Goal: Information Seeking & Learning: Learn about a topic

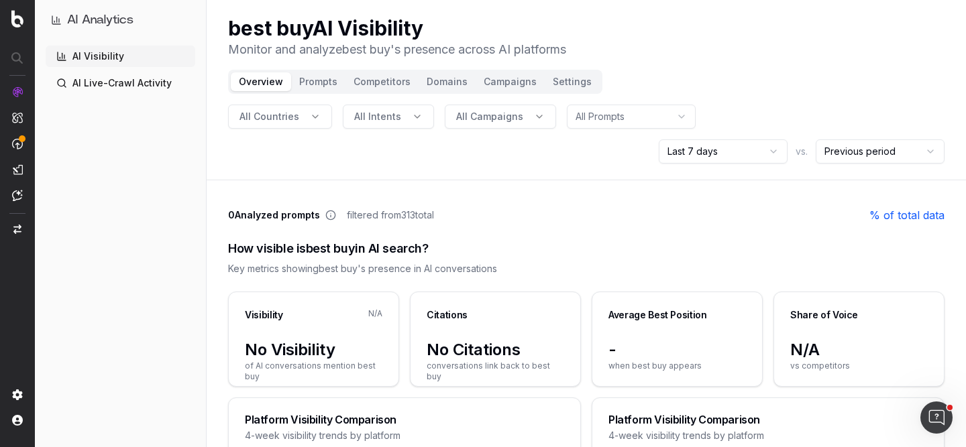
click at [125, 85] on link "AI Live-Crawl Activity" at bounding box center [121, 82] width 150 height 21
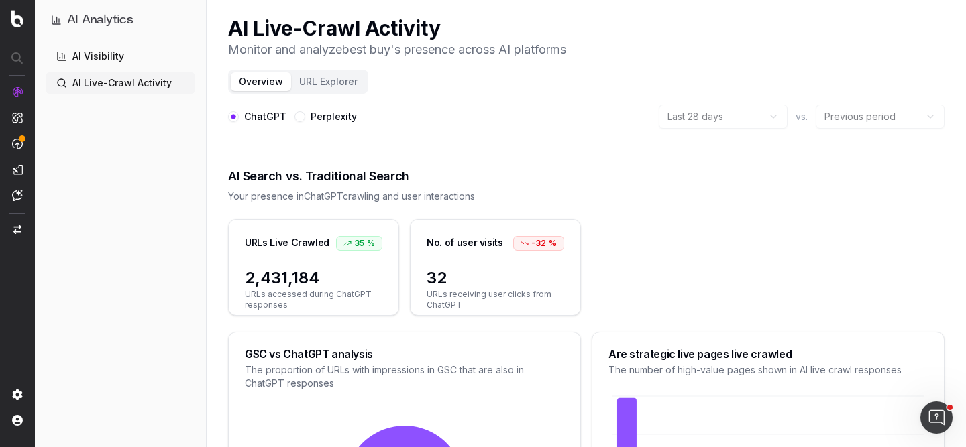
click at [300, 118] on button "Perplexity" at bounding box center [299, 116] width 11 height 11
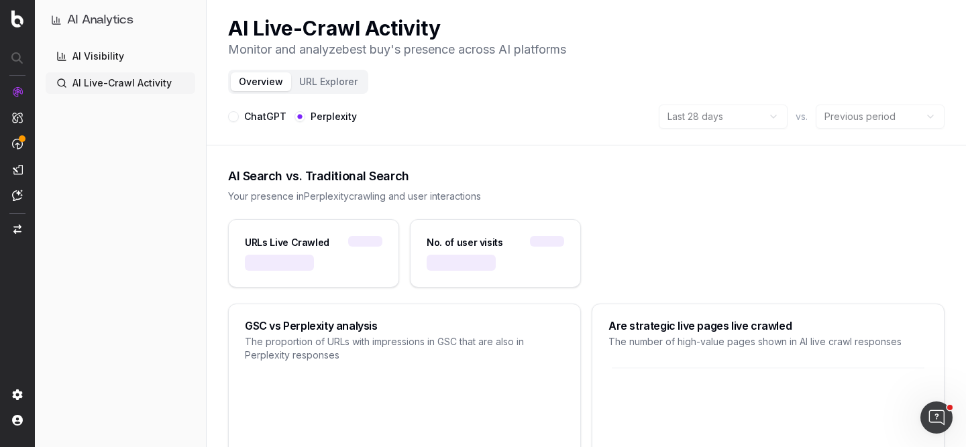
click at [235, 115] on button "ChatGPT" at bounding box center [233, 116] width 11 height 11
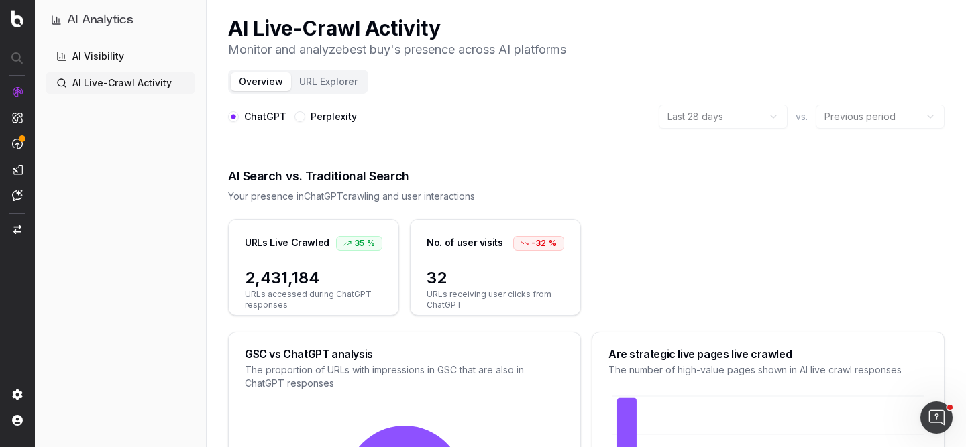
click at [121, 64] on link "AI Visibility" at bounding box center [121, 56] width 150 height 21
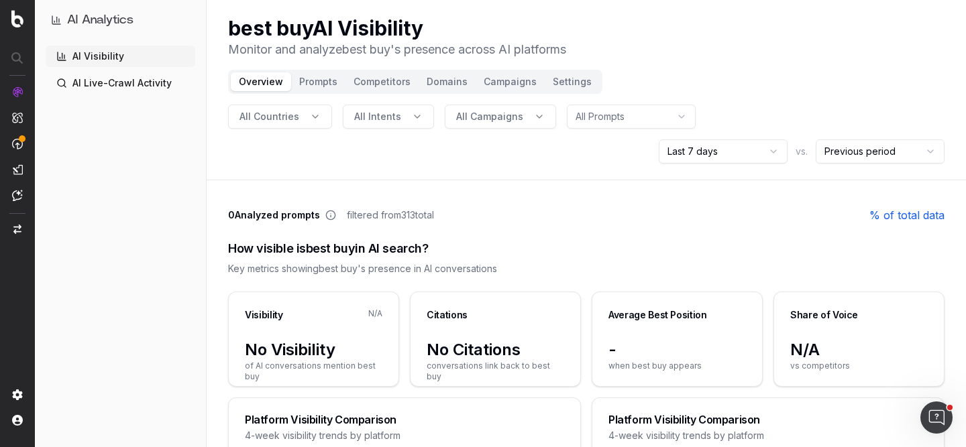
click at [300, 114] on button "All Countries" at bounding box center [280, 117] width 104 height 24
click at [246, 142] on input "text" at bounding box center [287, 146] width 162 height 27
click at [227, 179] on div "usa" at bounding box center [279, 175] width 195 height 21
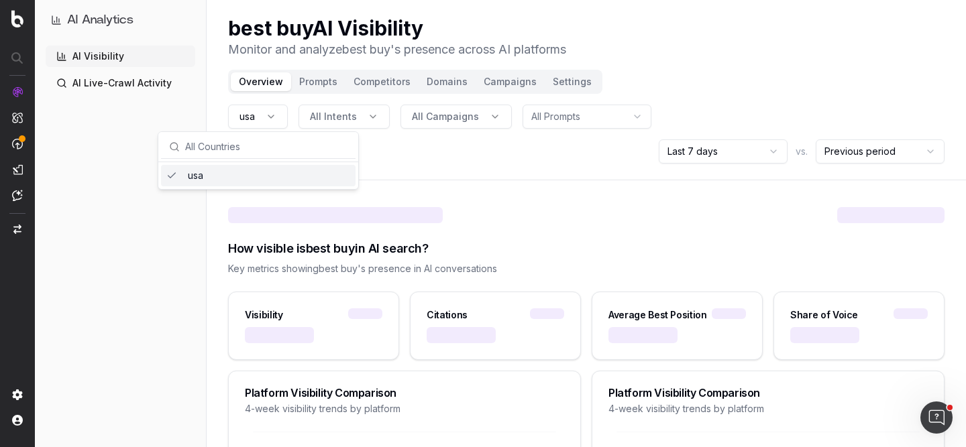
click at [357, 117] on button "All Intents" at bounding box center [343, 117] width 91 height 24
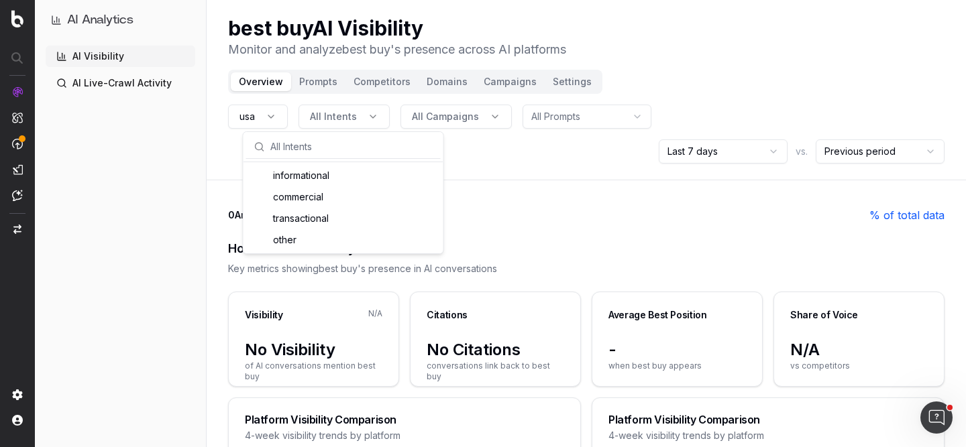
click at [551, 223] on div "How visible is best buy in AI search? Key metrics showing best buy 's presence …" at bounding box center [586, 257] width 716 height 68
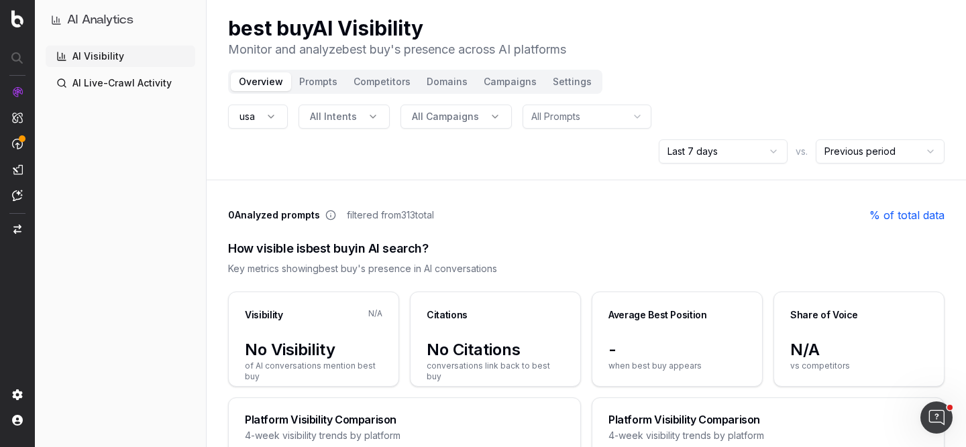
click at [266, 116] on button "usa" at bounding box center [258, 117] width 60 height 24
click at [229, 149] on input "text" at bounding box center [266, 146] width 162 height 27
click at [198, 179] on div "usa" at bounding box center [258, 175] width 195 height 21
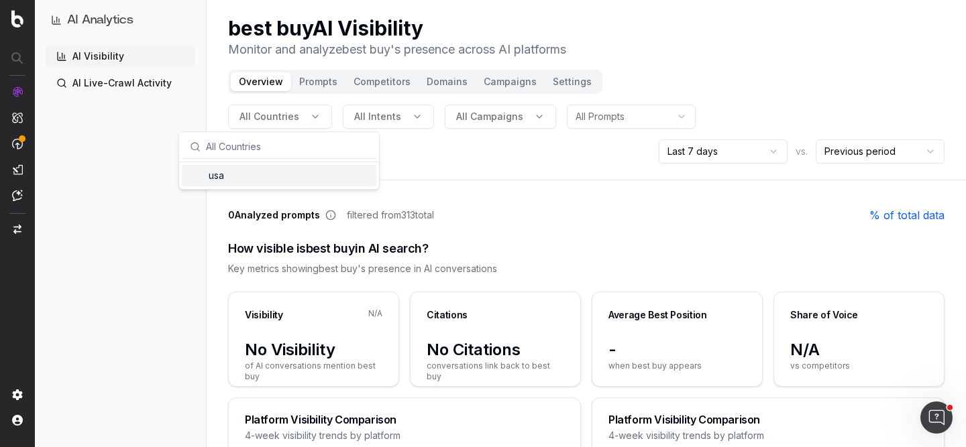
click at [535, 148] on div "All Countries All Intents All Campaigns All Prompts Last 7 days vs. Previous pe…" at bounding box center [586, 134] width 716 height 59
click at [901, 218] on link "% of total data" at bounding box center [906, 215] width 75 height 16
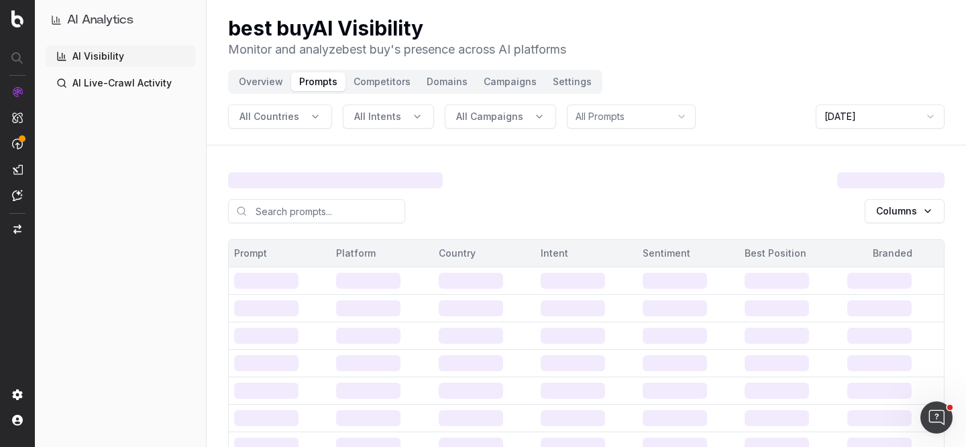
click at [767, 75] on header "best buy AI Visibility Monitor and analyze best buy 's presence across AI platf…" at bounding box center [586, 73] width 759 height 146
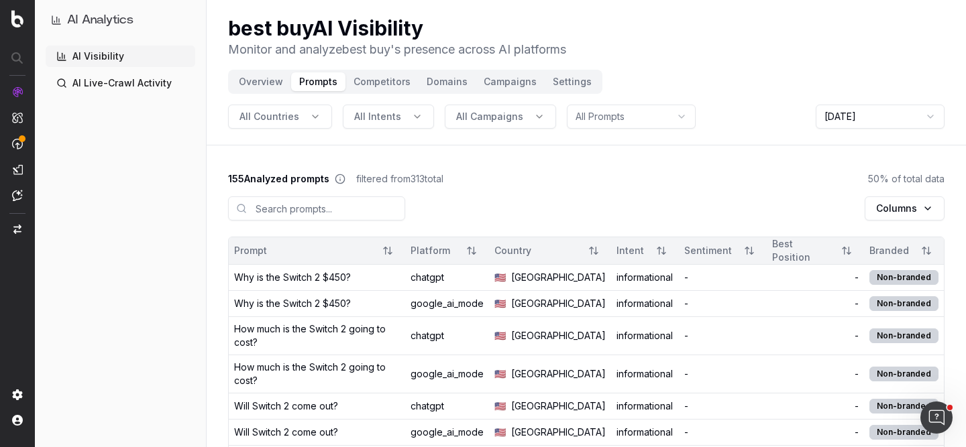
click at [851, 127] on html "AI Analytics AI Visibility AI Live-Crawl Activity best buy AI Visibility Monito…" at bounding box center [483, 223] width 966 height 447
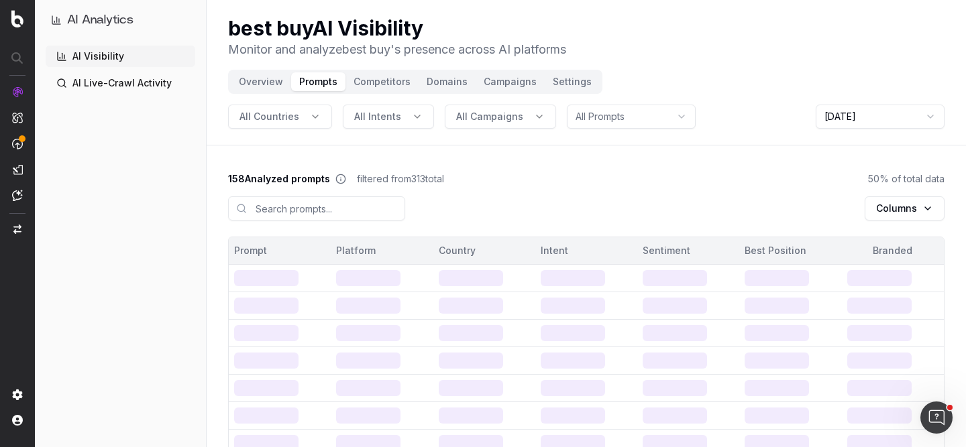
click at [261, 87] on button "Overview" at bounding box center [261, 81] width 60 height 19
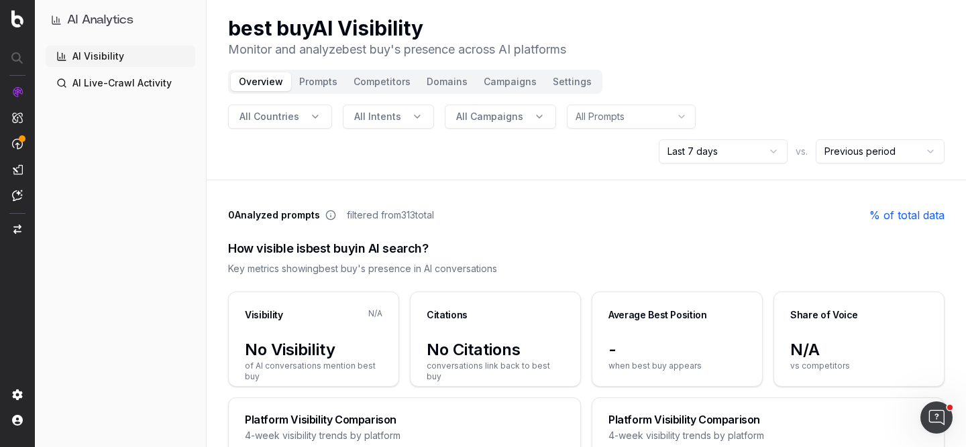
click at [323, 83] on button "Prompts" at bounding box center [318, 81] width 54 height 19
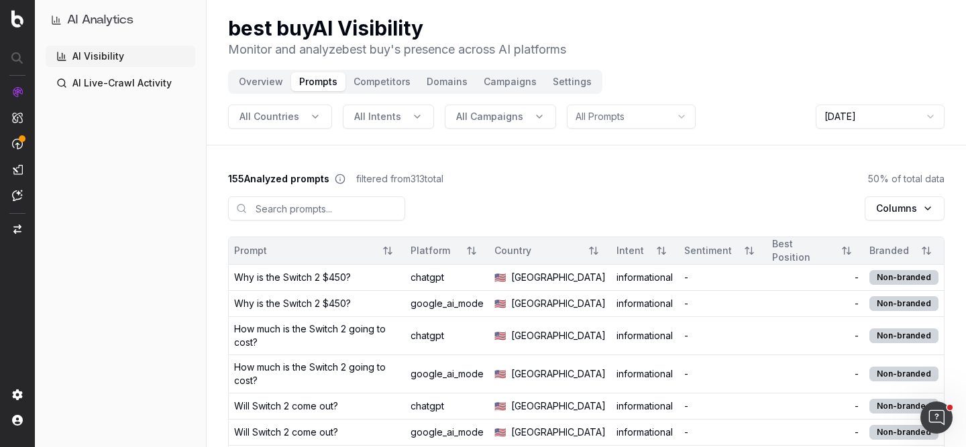
click at [378, 84] on button "Competitors" at bounding box center [381, 81] width 73 height 19
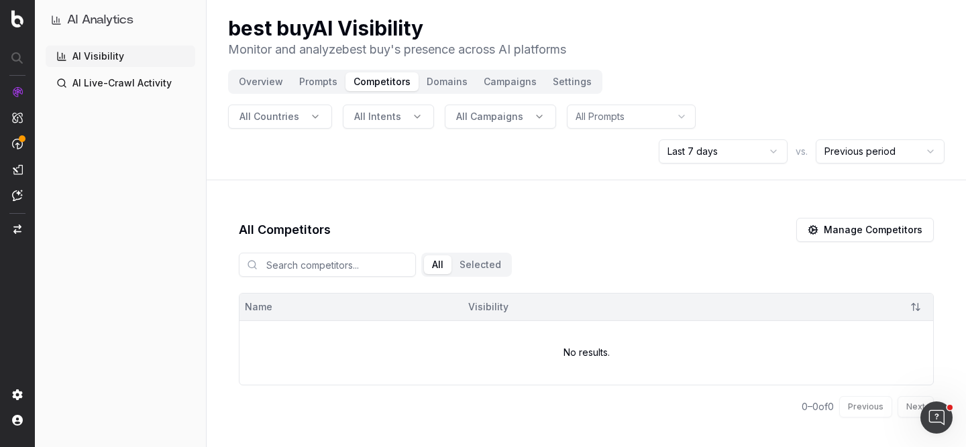
click at [272, 89] on button "Overview" at bounding box center [261, 81] width 60 height 19
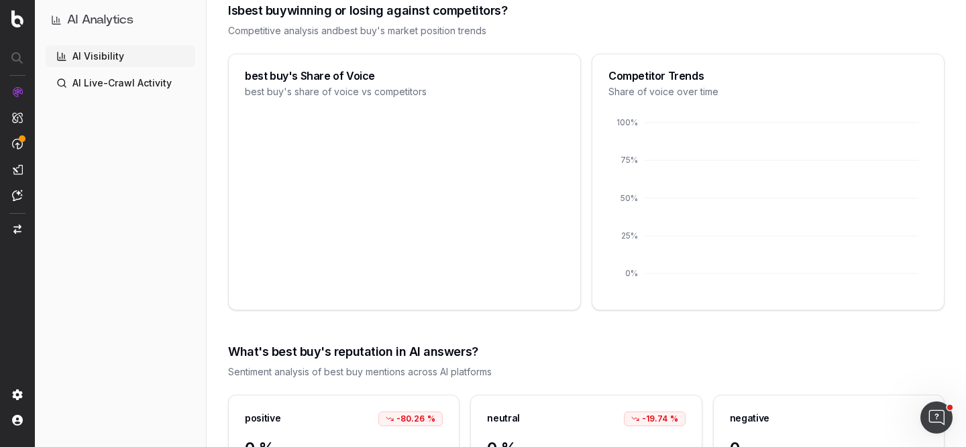
scroll to position [1225, 0]
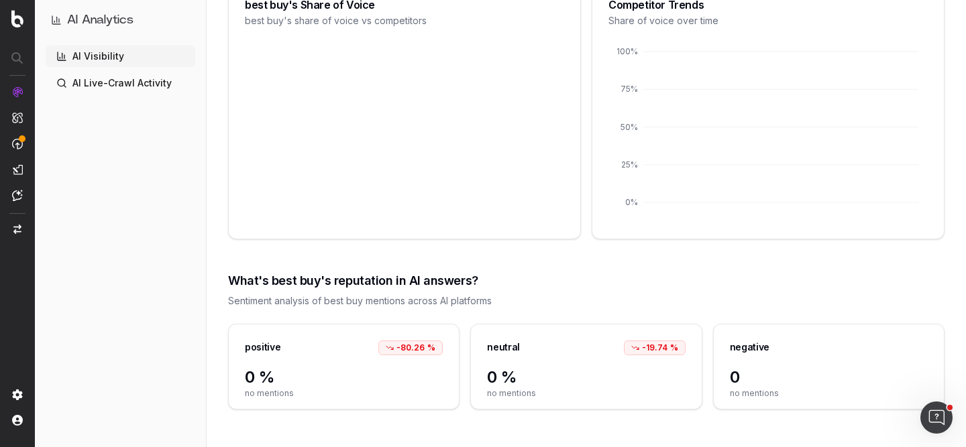
click at [105, 89] on link "AI Live-Crawl Activity" at bounding box center [121, 82] width 150 height 21
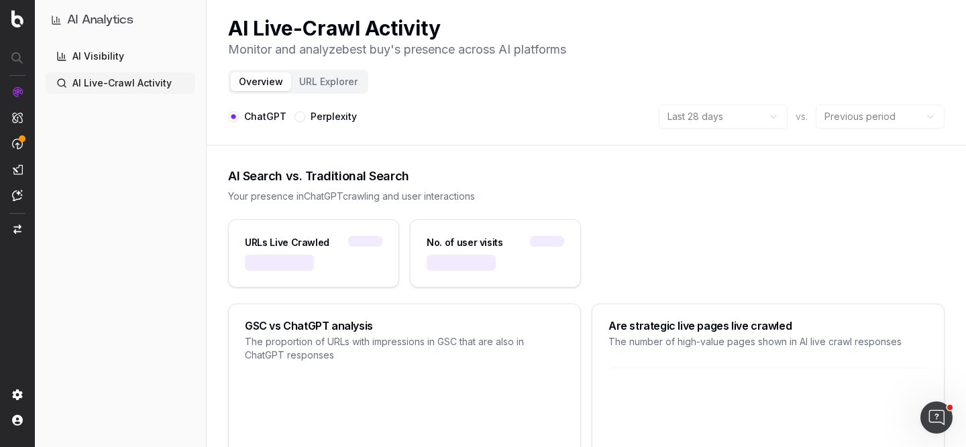
click at [109, 51] on link "AI Visibility" at bounding box center [121, 56] width 150 height 21
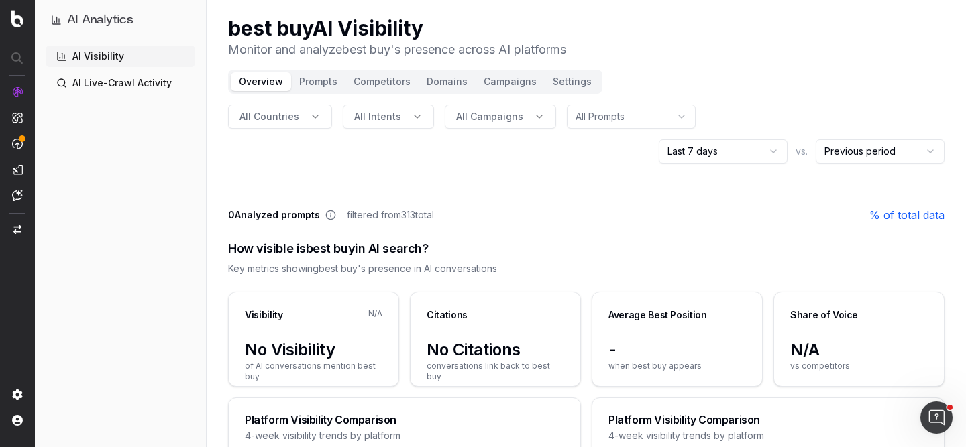
click at [734, 167] on header "best buy AI Visibility Monitor and analyze best buy 's presence across AI platf…" at bounding box center [586, 90] width 759 height 180
click at [745, 149] on html "AI Analytics AI Visibility AI Live-Crawl Activity best buy AI Visibility Monito…" at bounding box center [483, 223] width 966 height 447
